Goal: Obtain resource: Obtain resource

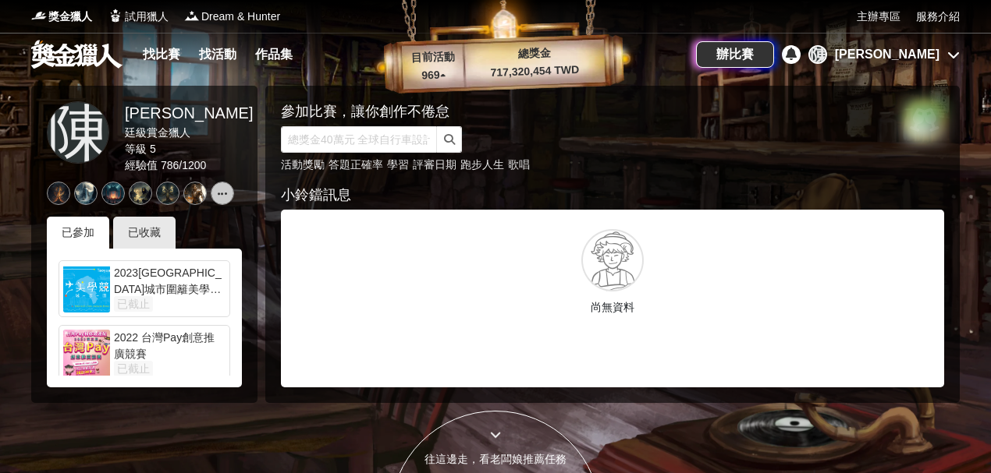
click at [928, 57] on div "[PERSON_NAME]" at bounding box center [887, 54] width 105 height 19
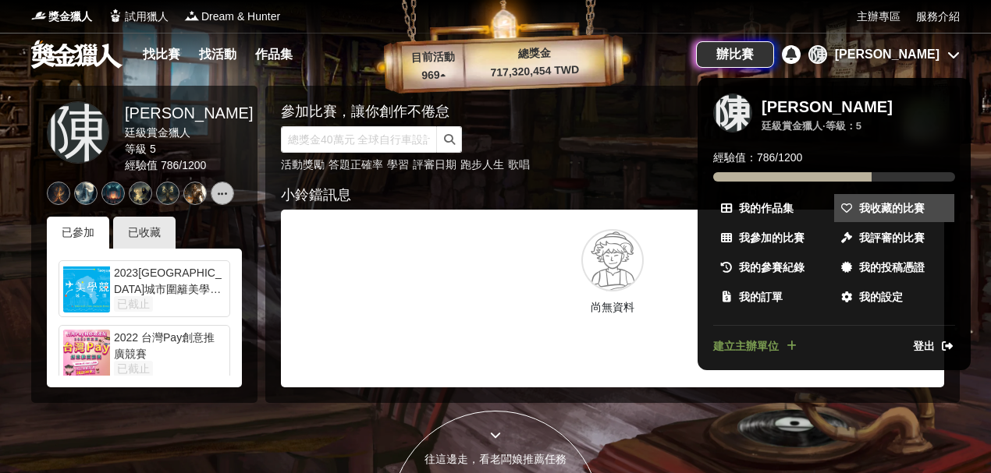
click at [872, 207] on span "我收藏的比賽" at bounding box center [892, 208] width 66 height 16
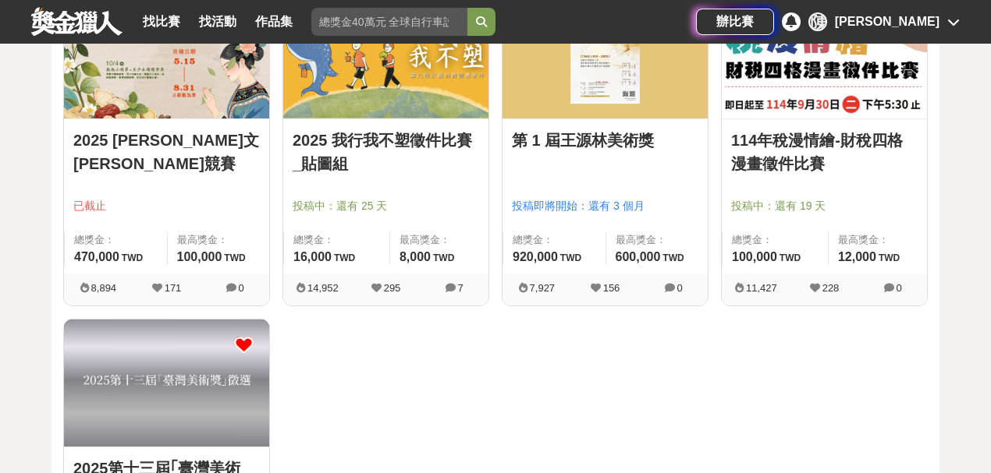
scroll to position [260, 0]
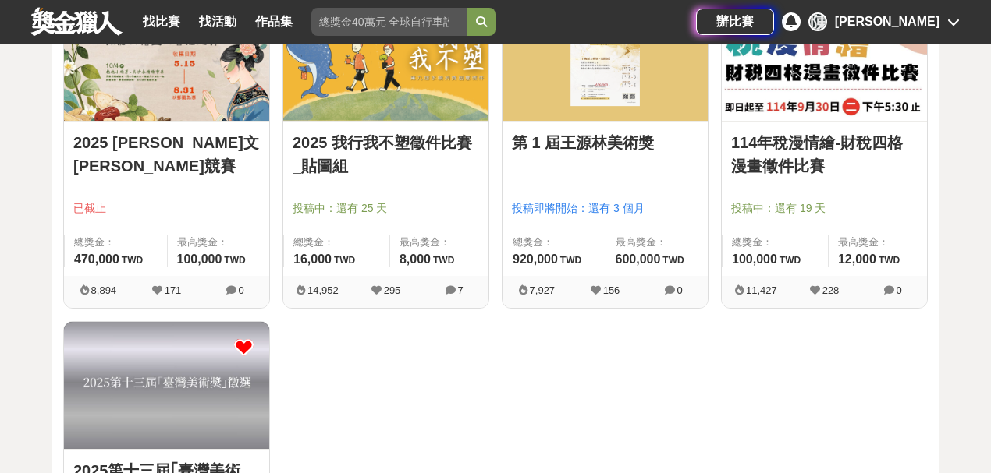
click at [853, 145] on link "114年稅漫情繪-財稅四格漫畫徵件比賽" at bounding box center [824, 154] width 186 height 47
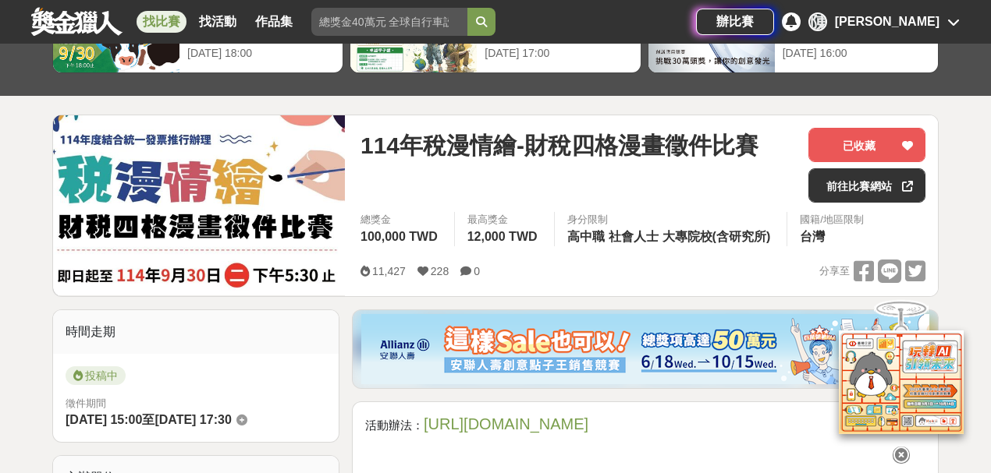
scroll to position [104, 0]
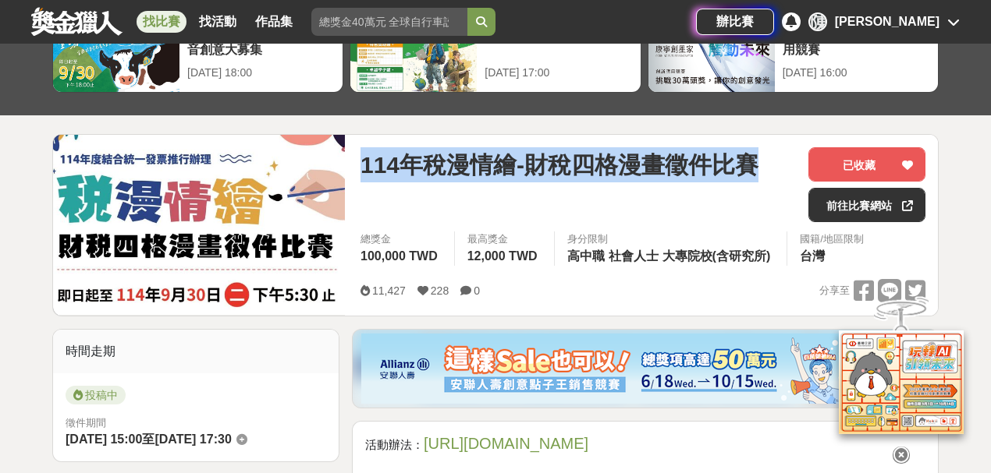
drag, startPoint x: 369, startPoint y: 162, endPoint x: 783, endPoint y: 162, distance: 414.2
click at [783, 162] on div "[DATE]稅漫情繪-財稅四格漫畫徵件比賽 已收藏 前往比賽網站 總獎金 100,000 TWD 最高獎金 12,000 TWD 身分限制 高中職 社會人士 …" at bounding box center [643, 225] width 590 height 181
copy span "114年稅漫情繪-財稅四格漫畫徵件比賽"
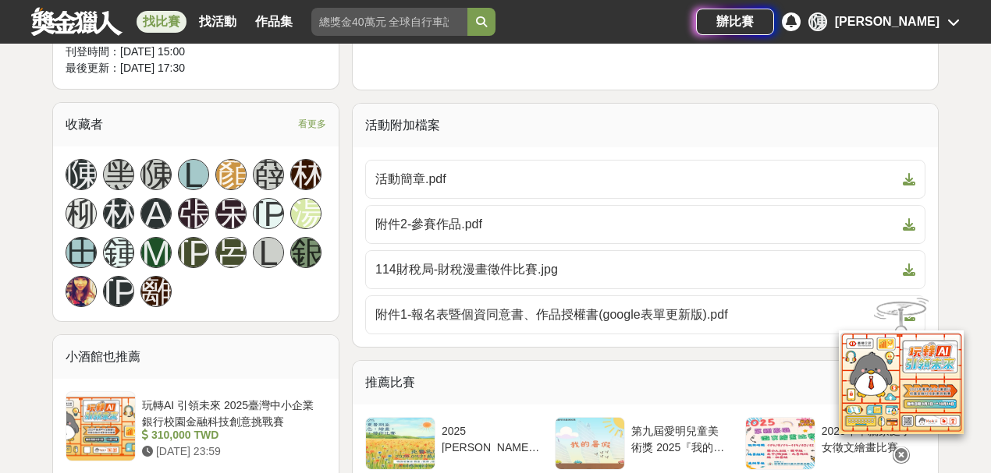
scroll to position [884, 0]
click at [434, 176] on span "活動簡章.pdf" at bounding box center [635, 178] width 521 height 19
click at [416, 222] on span "附件2-參賽作品.pdf" at bounding box center [635, 224] width 521 height 19
click at [543, 263] on span "114財稅局-財稅漫畫徵件比賽.jpg" at bounding box center [635, 269] width 521 height 19
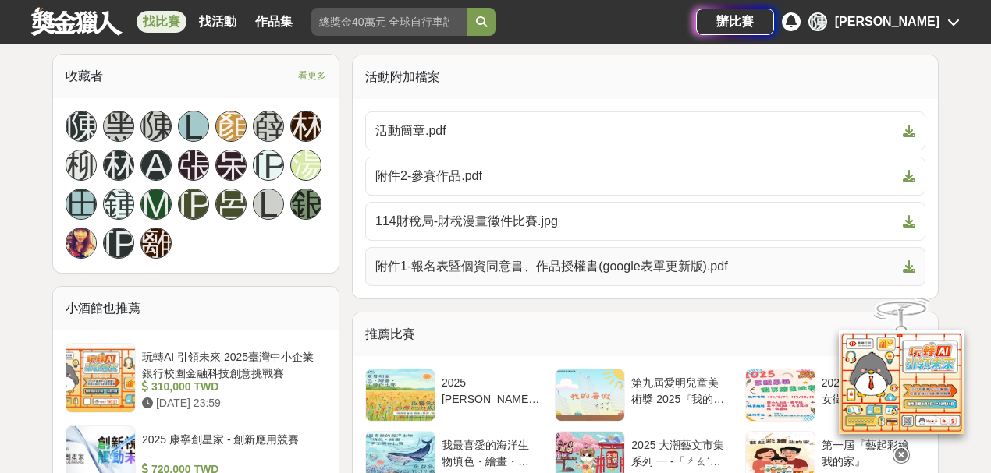
scroll to position [936, 0]
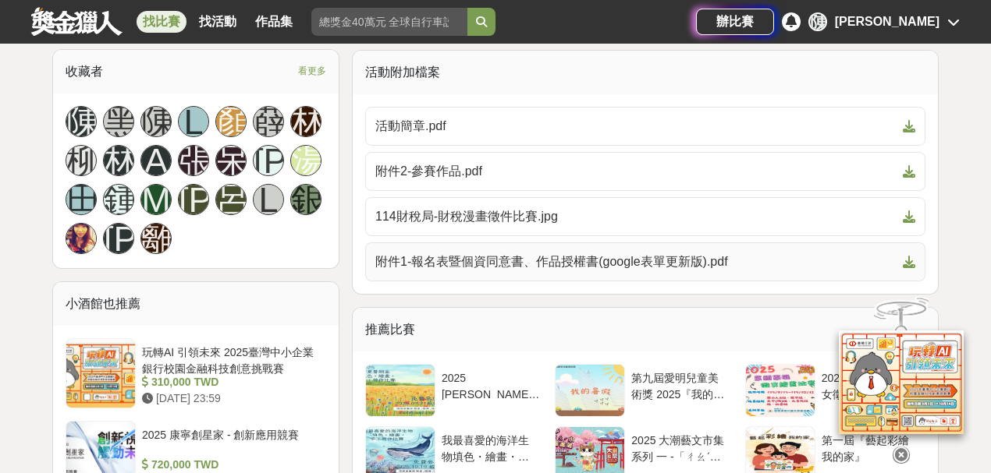
click at [562, 254] on span "附件1-報名表暨個資同意書、作品授權書(google表單更新版).pdf" at bounding box center [635, 262] width 521 height 19
